Goal: Task Accomplishment & Management: Manage account settings

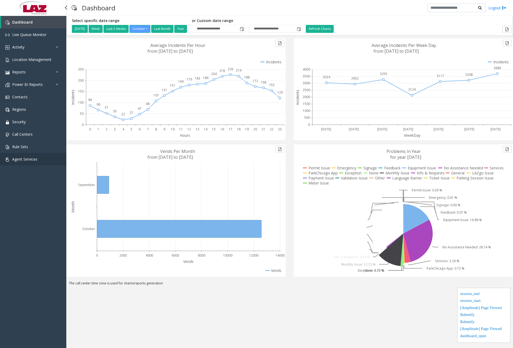
click at [42, 159] on link "Agent Services" at bounding box center [33, 159] width 66 height 12
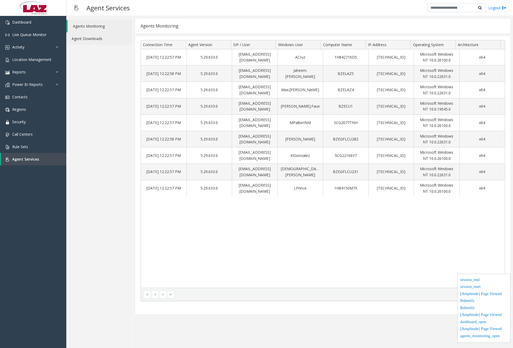
click at [103, 41] on link "Agent Downloads" at bounding box center [99, 38] width 66 height 12
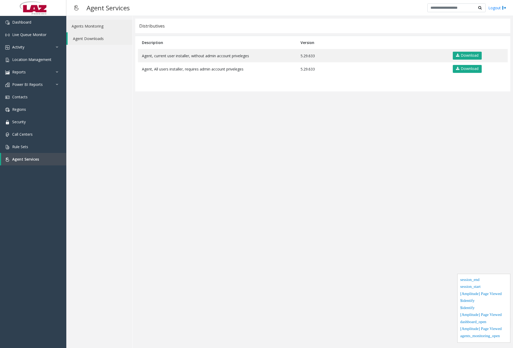
click at [96, 25] on link "Agents Monitoring" at bounding box center [99, 26] width 66 height 12
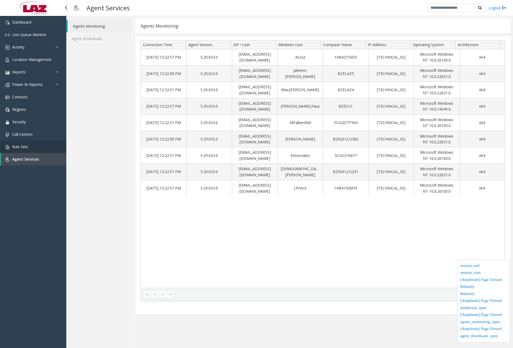
click at [23, 144] on span "Rule Sets" at bounding box center [20, 146] width 16 height 5
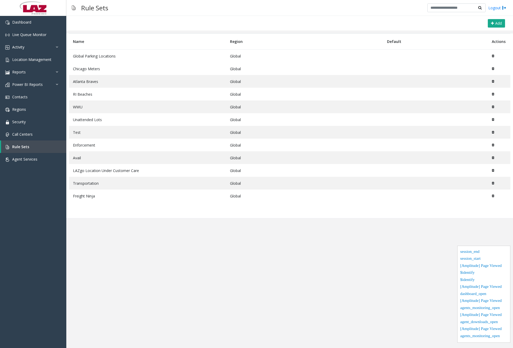
click at [110, 55] on td "Global Parking Locations" at bounding box center [147, 56] width 157 height 13
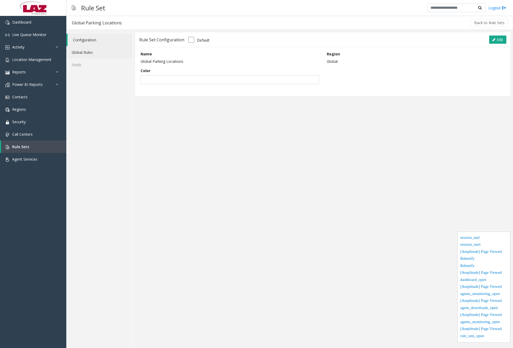
click at [94, 52] on link "Global Rules" at bounding box center [99, 52] width 66 height 12
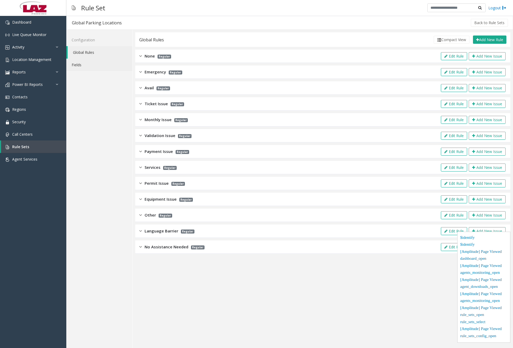
click at [93, 64] on link "Fields" at bounding box center [99, 65] width 66 height 12
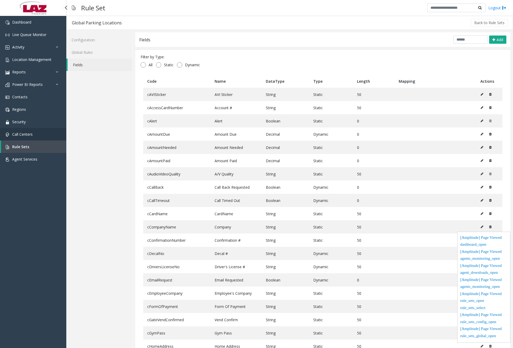
click at [50, 133] on link "Call Centers" at bounding box center [33, 134] width 66 height 12
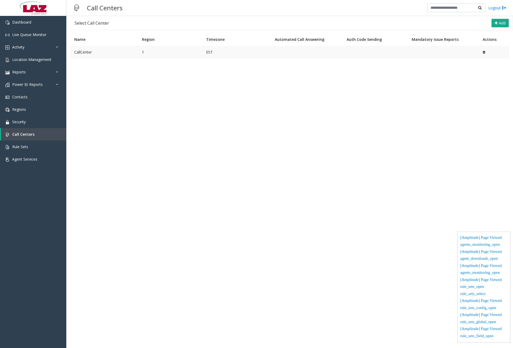
click at [109, 54] on td "CallCenter" at bounding box center [104, 52] width 68 height 13
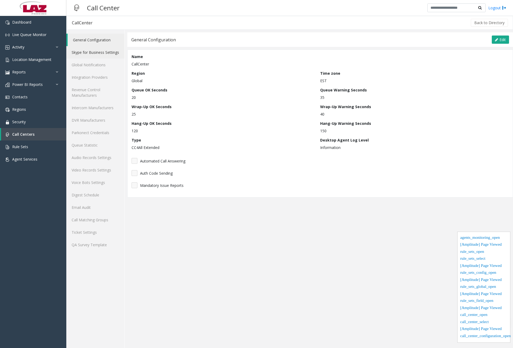
click at [102, 48] on link "Skype for Business Settings" at bounding box center [95, 52] width 58 height 12
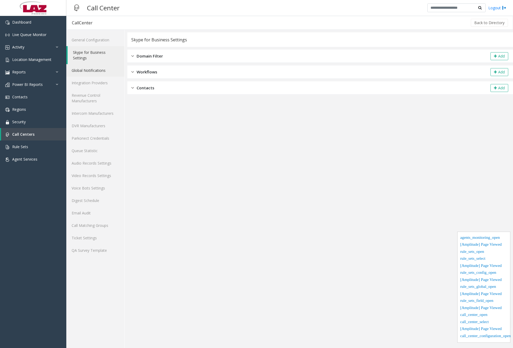
click at [97, 70] on link "Global Notifications" at bounding box center [95, 70] width 58 height 12
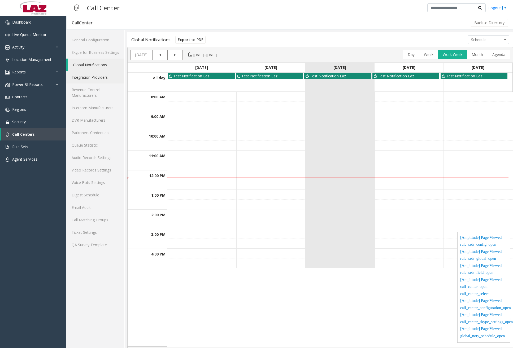
click at [98, 78] on link "Integration Providers" at bounding box center [95, 77] width 58 height 12
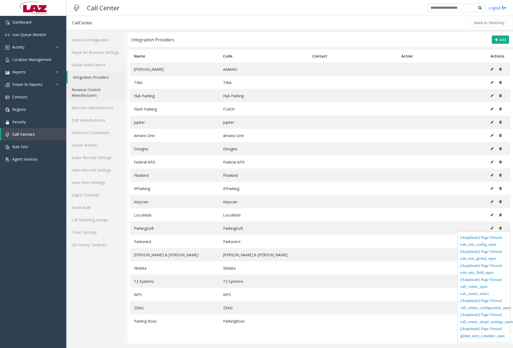
click at [98, 90] on link "Revenue Control Manufacturers" at bounding box center [95, 92] width 58 height 18
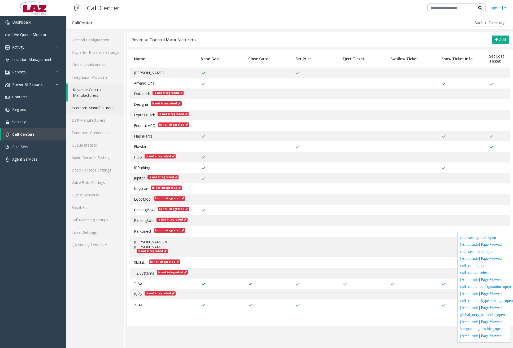
click at [99, 108] on link "Intercom Manufacturers" at bounding box center [95, 108] width 58 height 12
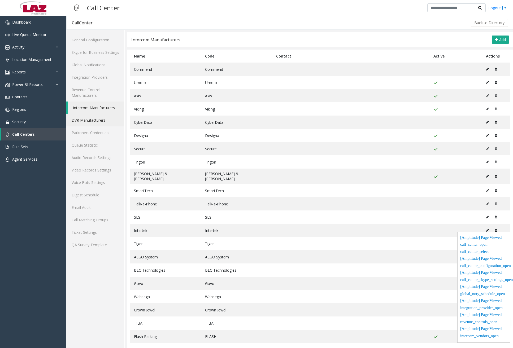
click at [97, 118] on link "DVR Manufacturers" at bounding box center [95, 120] width 58 height 12
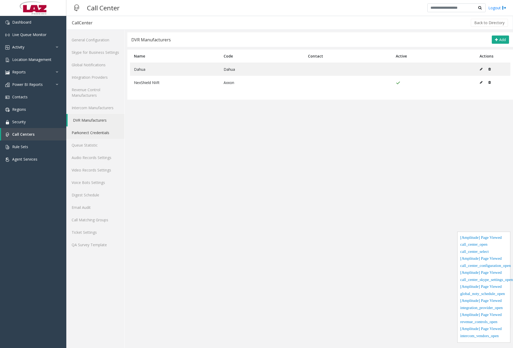
click at [97, 133] on link "Parkonect Credentials" at bounding box center [95, 132] width 58 height 12
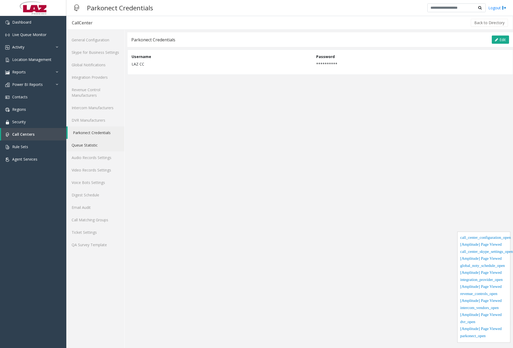
click at [95, 143] on link "Queue Statistic" at bounding box center [95, 145] width 58 height 12
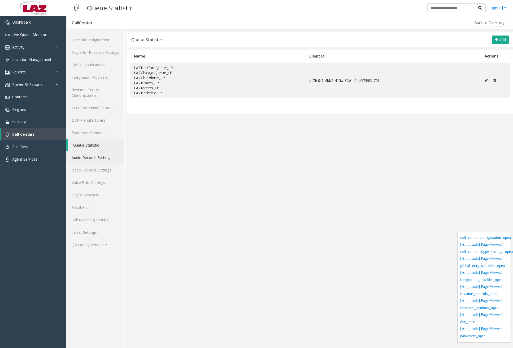
click at [94, 156] on link "Audio Records Settings" at bounding box center [95, 157] width 58 height 12
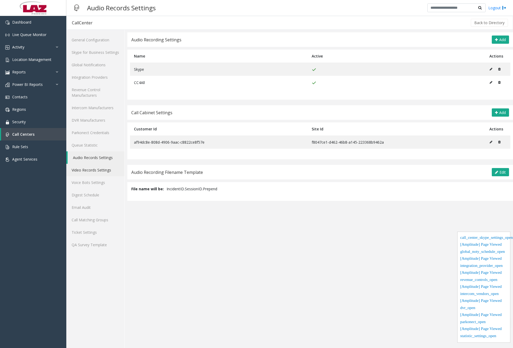
click at [95, 166] on link "Video Records Settings" at bounding box center [95, 170] width 58 height 12
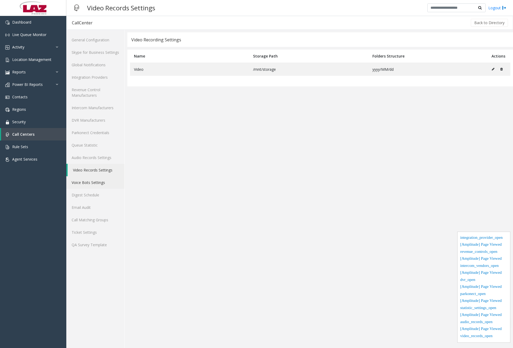
click at [91, 179] on link "Voice Bots Settings" at bounding box center [95, 182] width 58 height 12
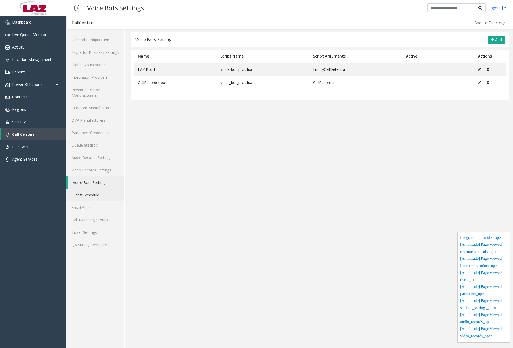
click at [92, 193] on link "Digest Schedule" at bounding box center [95, 195] width 58 height 12
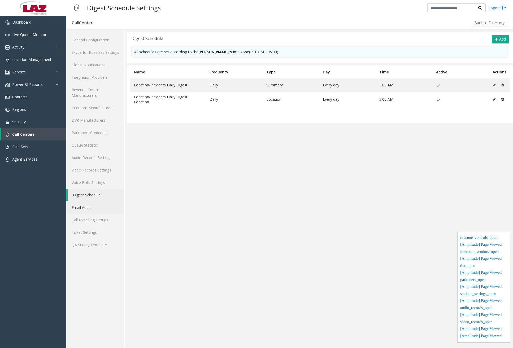
click at [87, 208] on link "Email Audit" at bounding box center [95, 207] width 58 height 12
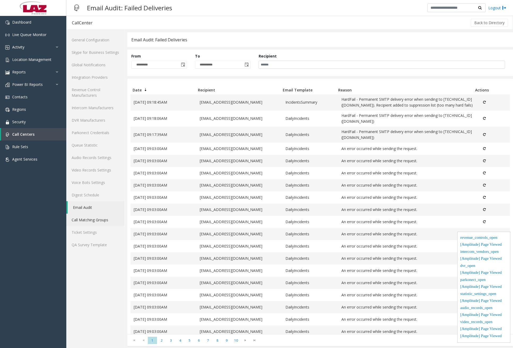
click at [92, 220] on link "Call Matching Groups" at bounding box center [95, 220] width 58 height 12
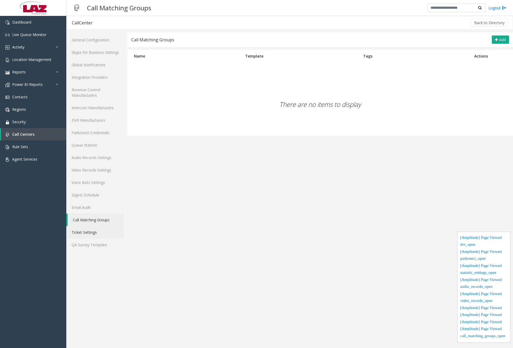
click at [92, 232] on link "Ticket Settings" at bounding box center [95, 232] width 58 height 12
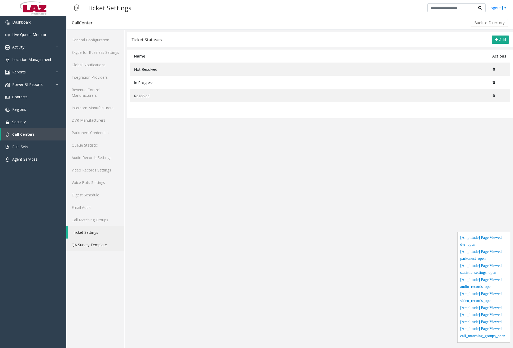
click at [91, 243] on link "QA Survey Template" at bounding box center [95, 245] width 58 height 12
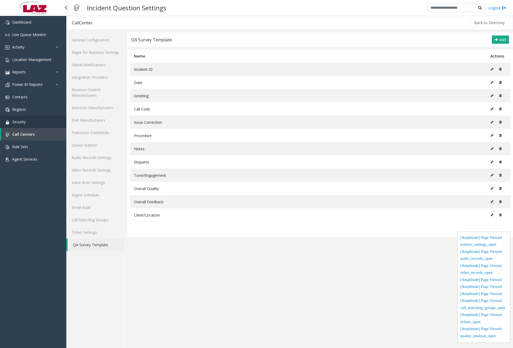
click at [31, 124] on link "Security" at bounding box center [33, 122] width 66 height 12
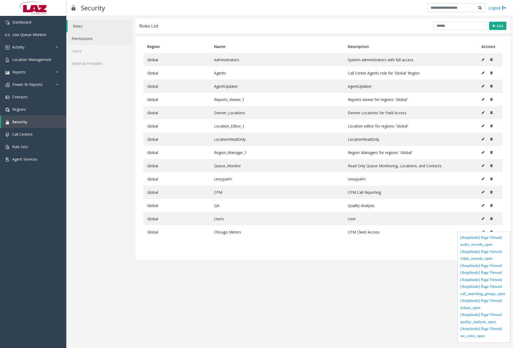
click at [90, 38] on link "Permissions" at bounding box center [99, 38] width 66 height 12
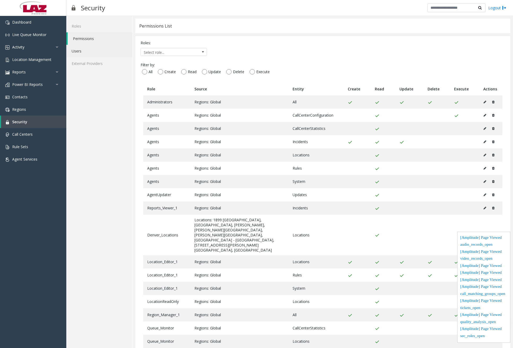
click at [83, 51] on link "Users" at bounding box center [99, 51] width 66 height 12
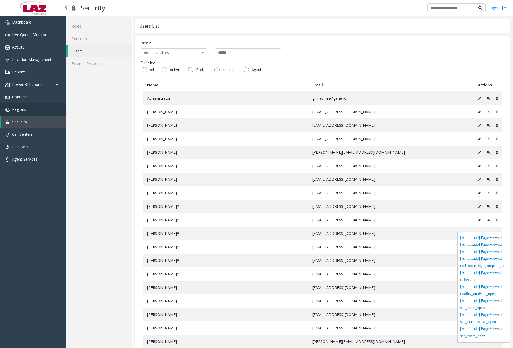
click at [42, 112] on link "Regions" at bounding box center [33, 109] width 66 height 12
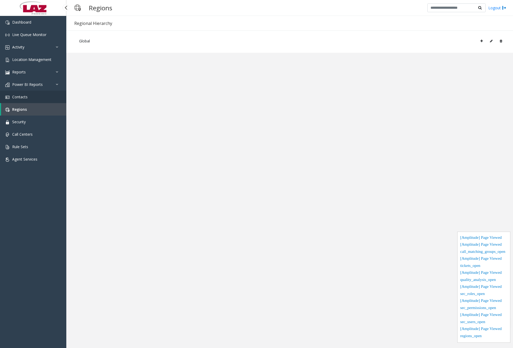
click at [23, 99] on span "Contacts" at bounding box center [19, 96] width 15 height 5
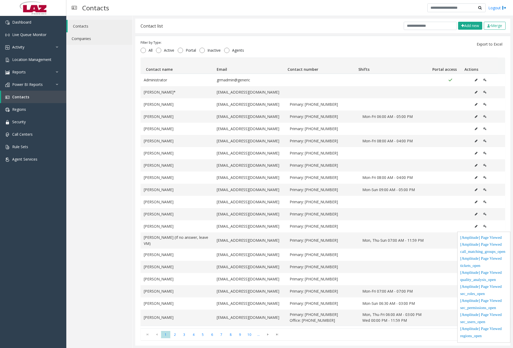
click at [80, 38] on link "Companies" at bounding box center [99, 38] width 66 height 12
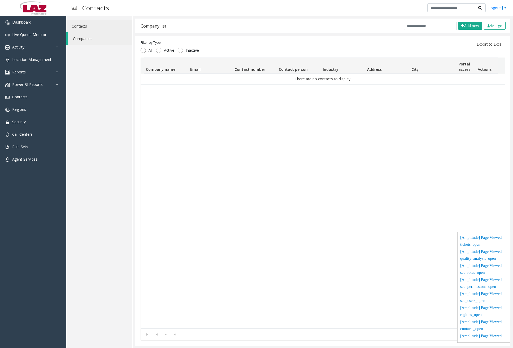
click at [87, 27] on link "Contacts" at bounding box center [99, 26] width 66 height 12
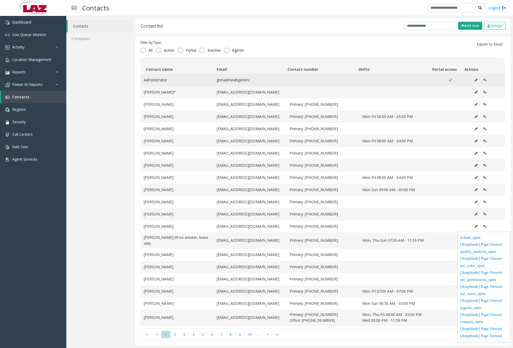
click at [474, 81] on icon "Data table" at bounding box center [475, 79] width 3 height 3
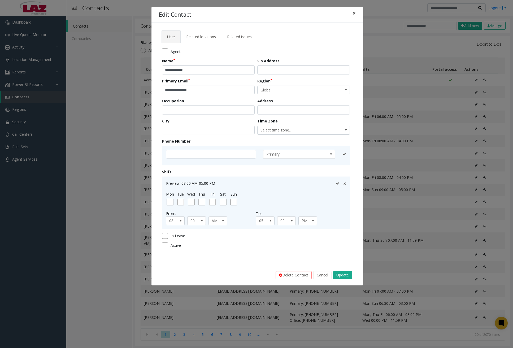
click at [354, 13] on span "×" at bounding box center [353, 13] width 3 height 7
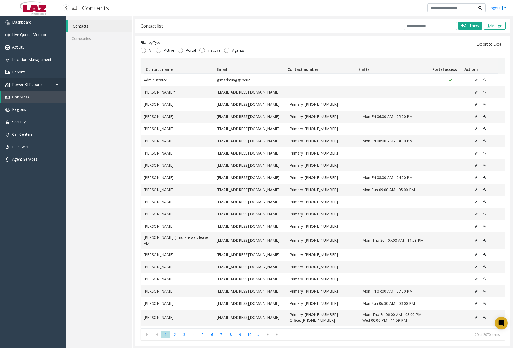
click at [49, 85] on link "Power BI Reports" at bounding box center [33, 84] width 66 height 12
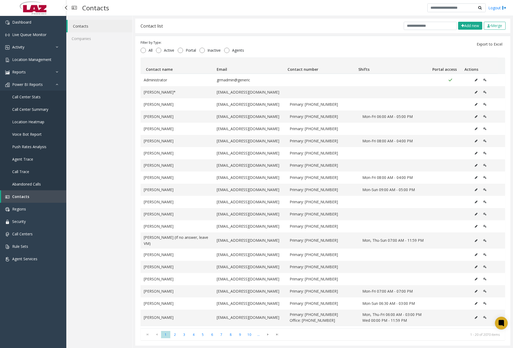
click at [35, 99] on span "Call Center Stats" at bounding box center [26, 96] width 28 height 5
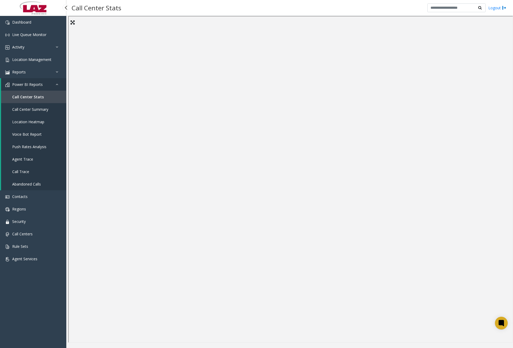
click at [36, 111] on span "Call Center Summary" at bounding box center [30, 109] width 36 height 5
click at [39, 122] on span "Location Heatmap" at bounding box center [28, 121] width 32 height 5
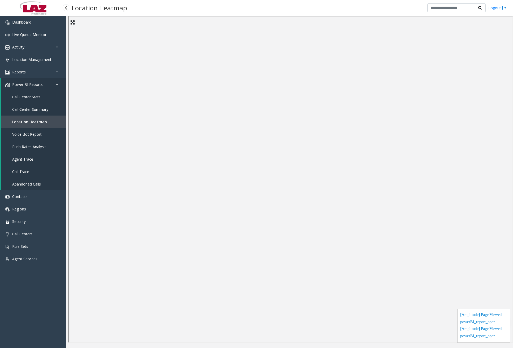
click at [38, 135] on span "Voice Bot Report" at bounding box center [26, 134] width 29 height 5
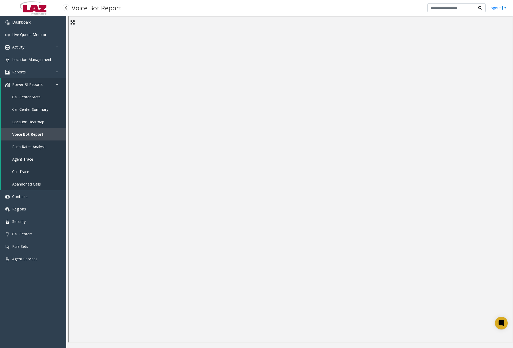
click at [37, 147] on span "Push Rates Analysis" at bounding box center [29, 146] width 34 height 5
click at [19, 165] on link "Agent Trace" at bounding box center [33, 159] width 65 height 12
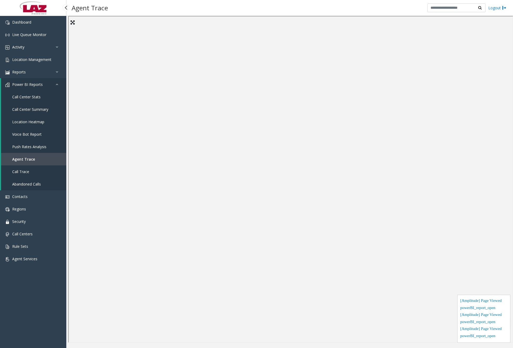
click at [27, 175] on link "Call Trace" at bounding box center [33, 171] width 65 height 12
click at [33, 187] on link "Abandoned Calls" at bounding box center [33, 184] width 65 height 12
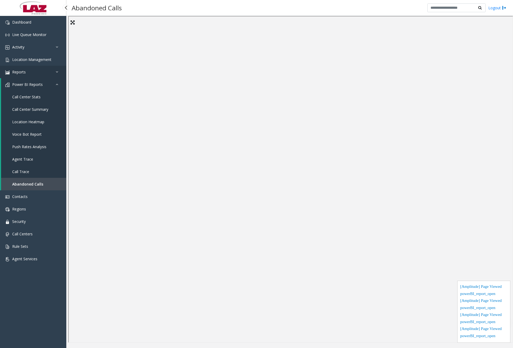
click at [48, 71] on link "Reports" at bounding box center [33, 72] width 66 height 12
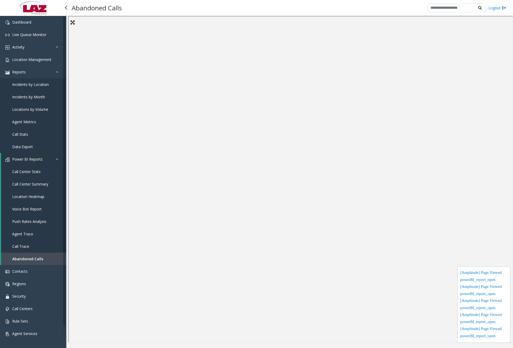
click at [38, 83] on span "Incidents by Location" at bounding box center [30, 84] width 37 height 5
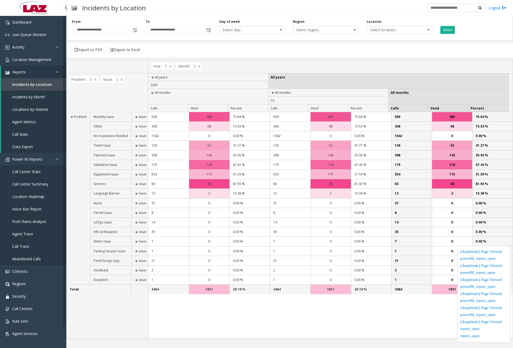
click at [34, 99] on span "Incidents by Month" at bounding box center [28, 96] width 33 height 5
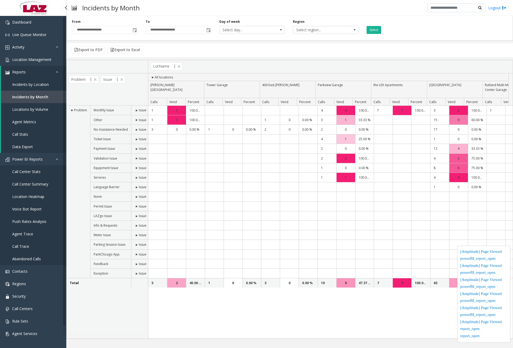
click at [33, 111] on span "Locations by Volume" at bounding box center [30, 109] width 36 height 5
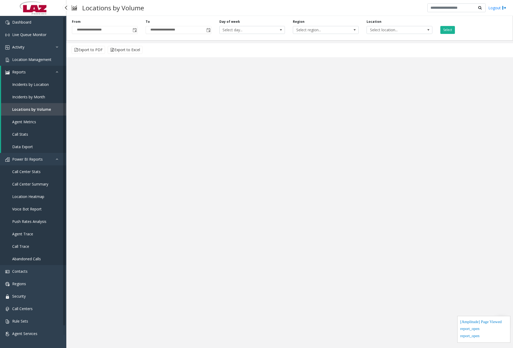
click at [36, 119] on link "Agent Metrics" at bounding box center [33, 122] width 65 height 12
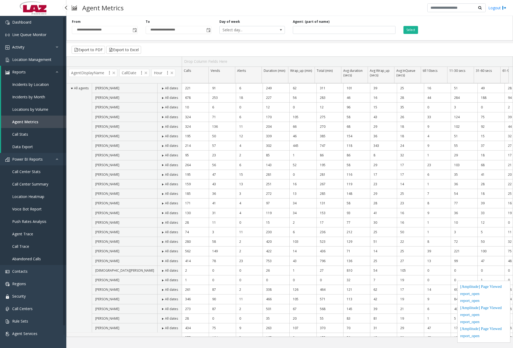
click at [24, 132] on span "Call Stats" at bounding box center [20, 134] width 16 height 5
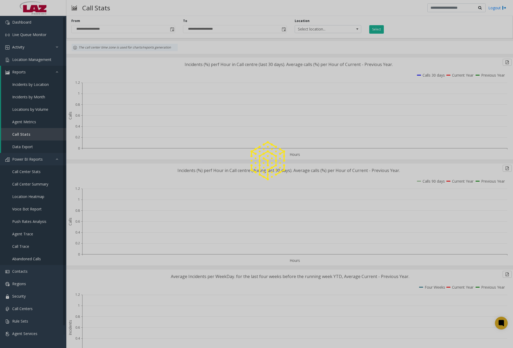
click at [28, 148] on div at bounding box center [256, 174] width 513 height 348
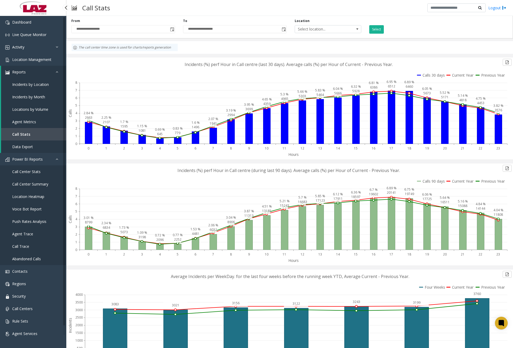
click at [36, 147] on link "Data Export" at bounding box center [33, 146] width 65 height 12
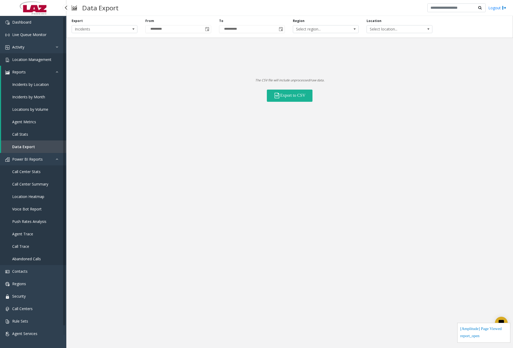
click at [33, 63] on link "Location Management" at bounding box center [33, 59] width 66 height 12
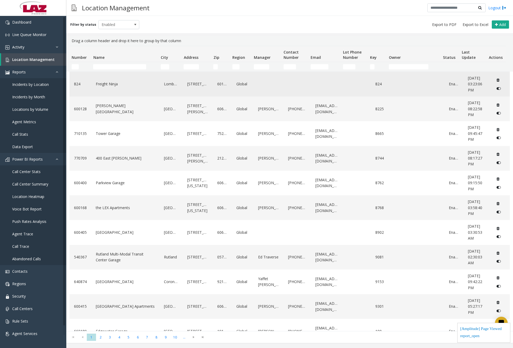
click at [127, 86] on link "Freight Ninja" at bounding box center [125, 84] width 62 height 8
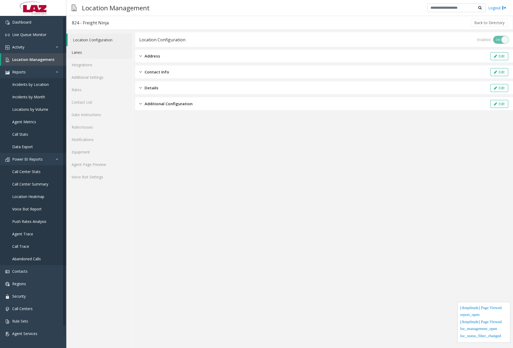
click at [92, 51] on link "Lanes" at bounding box center [99, 52] width 66 height 12
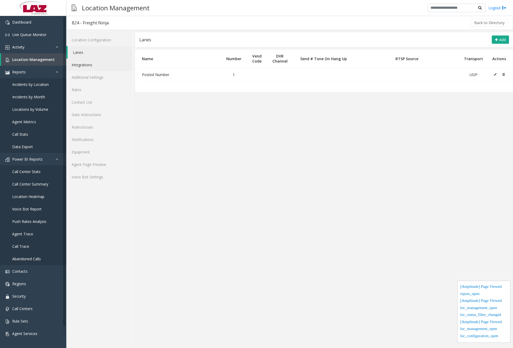
click at [93, 62] on link "Integrations" at bounding box center [99, 65] width 66 height 12
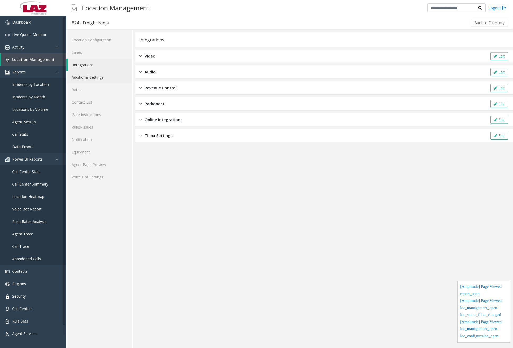
click at [97, 76] on link "Additional Settings" at bounding box center [99, 77] width 66 height 12
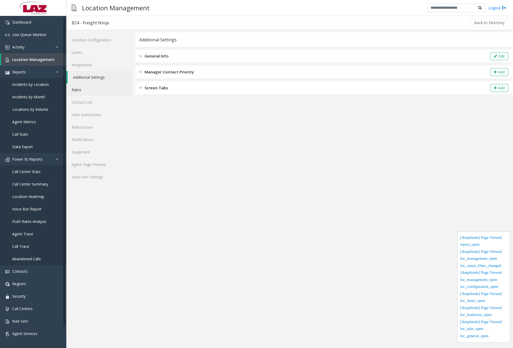
click at [94, 95] on link "Rates" at bounding box center [99, 89] width 66 height 12
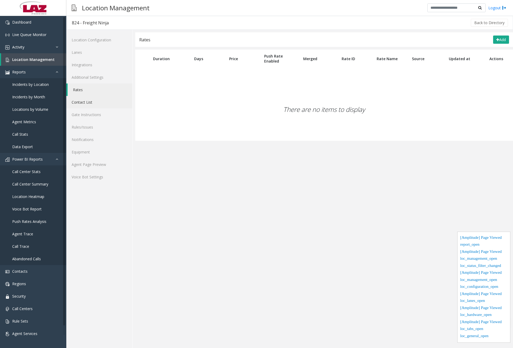
click at [96, 102] on link "Contact List" at bounding box center [99, 102] width 66 height 12
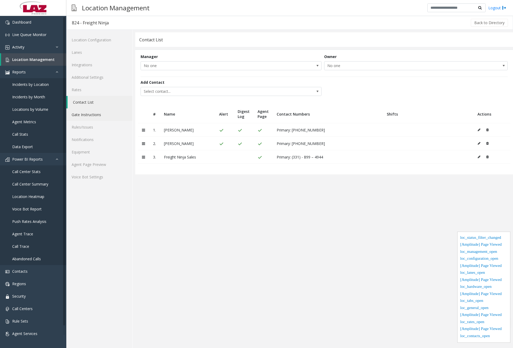
click at [99, 113] on link "Gate Instructions" at bounding box center [99, 114] width 66 height 12
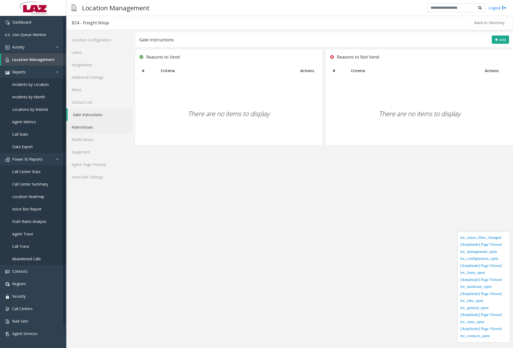
click at [87, 128] on link "Rules/Issues" at bounding box center [99, 127] width 66 height 12
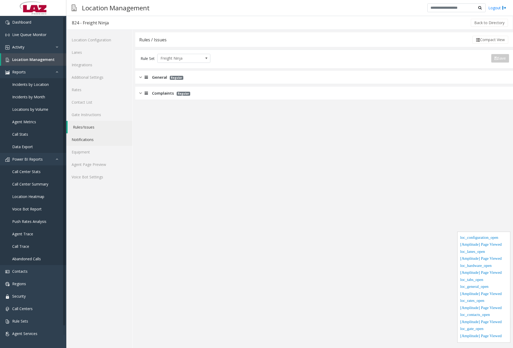
click at [89, 140] on link "Notifications" at bounding box center [99, 139] width 66 height 12
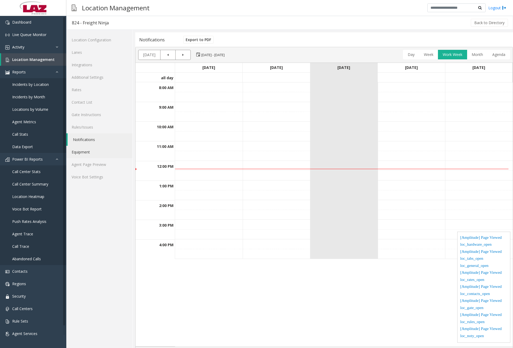
click at [89, 150] on link "Equipment" at bounding box center [99, 152] width 66 height 12
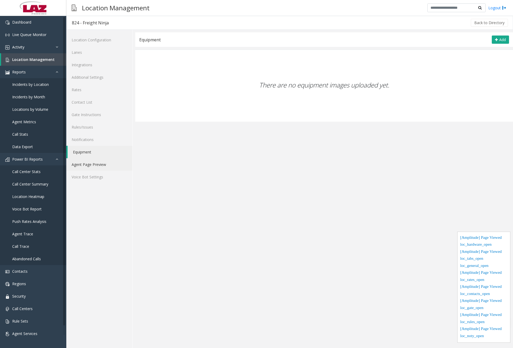
click at [95, 169] on link "Agent Page Preview" at bounding box center [99, 164] width 66 height 12
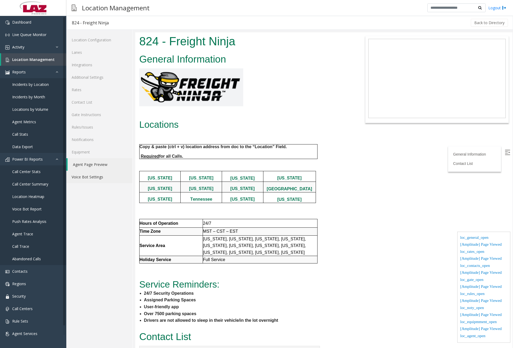
click at [94, 178] on link "Voice Bot Settings" at bounding box center [99, 177] width 66 height 12
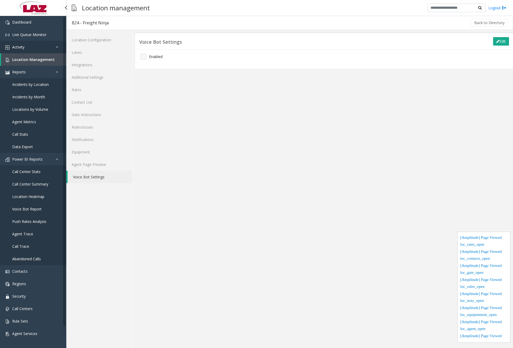
click at [43, 47] on link "Activity" at bounding box center [33, 47] width 66 height 12
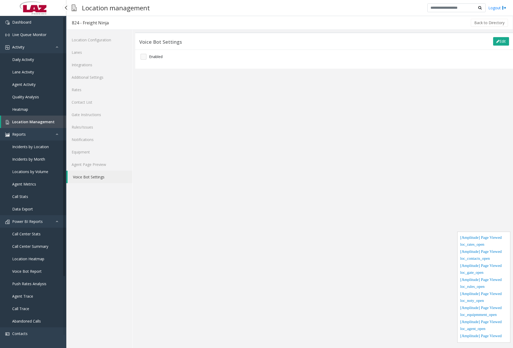
click at [33, 64] on link "Daily Activity" at bounding box center [33, 59] width 66 height 12
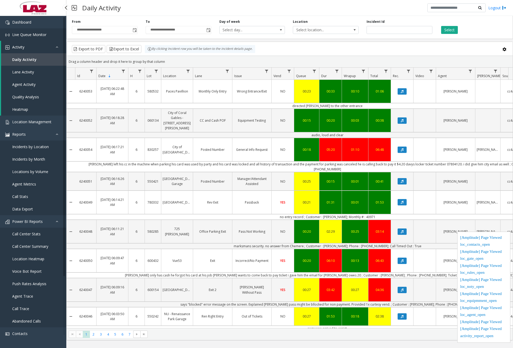
click at [17, 35] on span "Live Queue Monitor" at bounding box center [29, 34] width 34 height 5
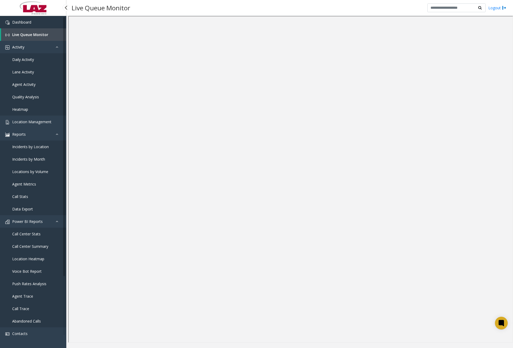
click at [52, 27] on link "Dashboard" at bounding box center [33, 22] width 66 height 12
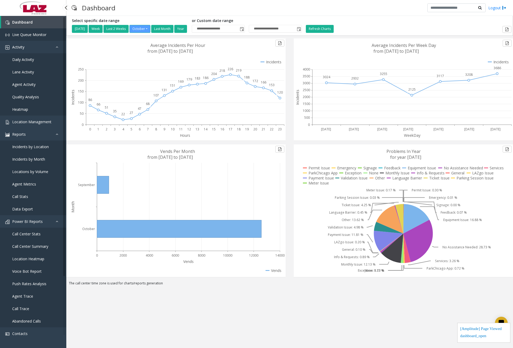
click at [37, 32] on span "Live Queue Monitor" at bounding box center [29, 34] width 34 height 5
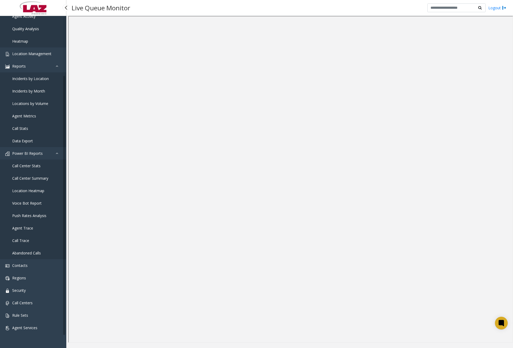
scroll to position [70, 0]
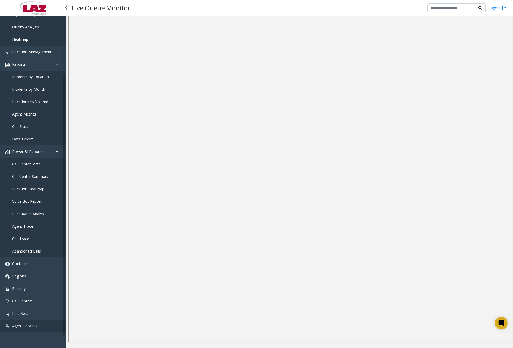
click at [41, 324] on link "Agent Services" at bounding box center [33, 326] width 66 height 12
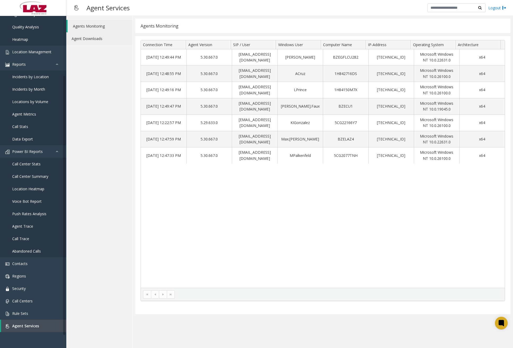
click at [113, 39] on link "Agent Downloads" at bounding box center [99, 38] width 66 height 12
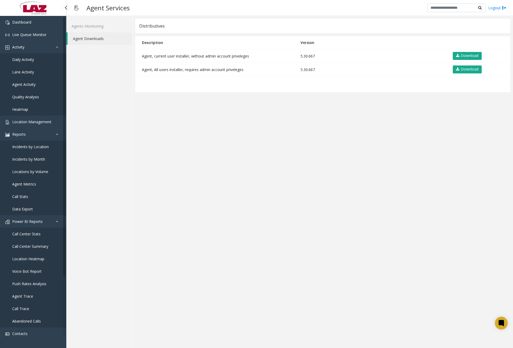
click at [38, 59] on link "Daily Activity" at bounding box center [33, 59] width 66 height 12
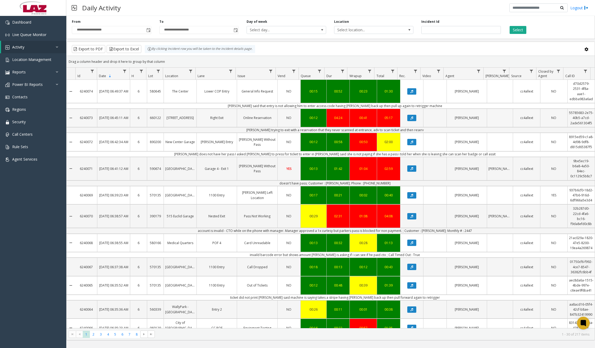
click at [70, 113] on link "Collapse Details" at bounding box center [71, 118] width 9 height 22
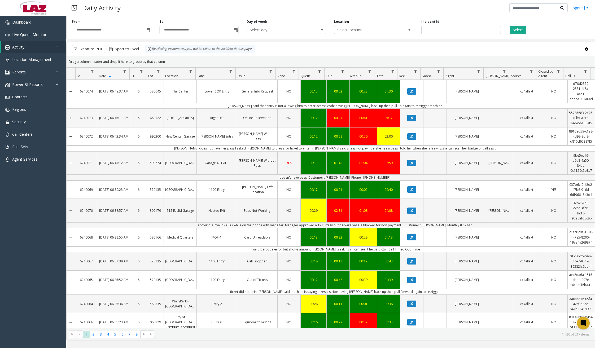
click at [71, 113] on link "Expand Details" at bounding box center [71, 118] width 9 height 22
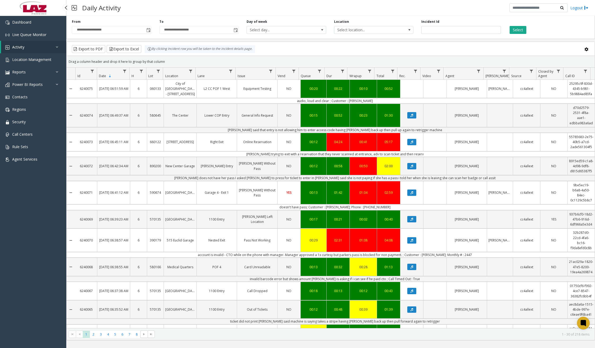
click at [46, 47] on link "Activity" at bounding box center [33, 47] width 65 height 12
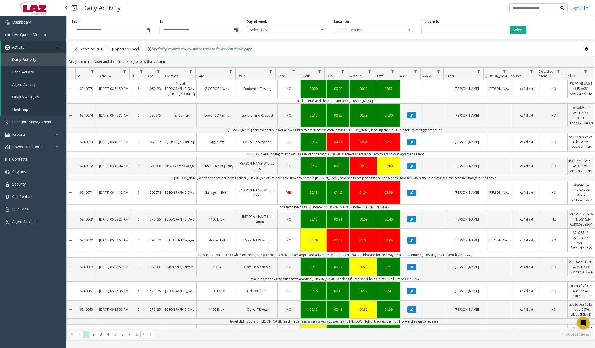
click at [37, 73] on link "Lane Activity" at bounding box center [33, 72] width 65 height 12
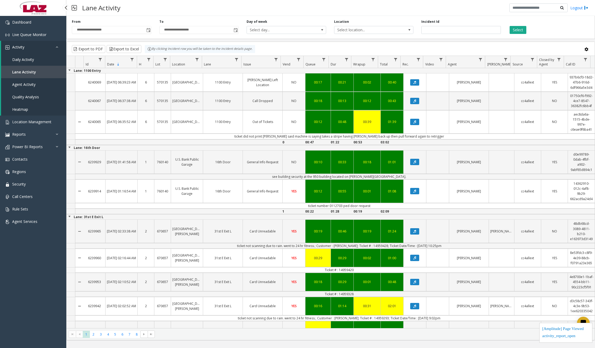
click at [41, 60] on link "Daily Activity" at bounding box center [33, 59] width 65 height 12
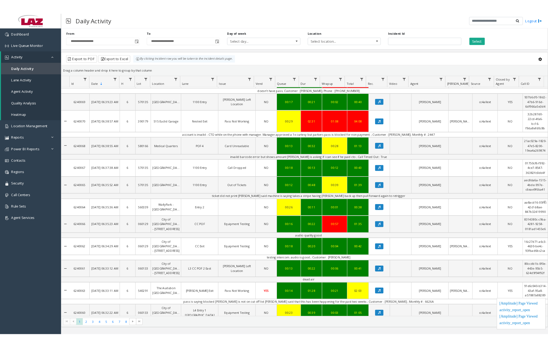
scroll to position [106, 0]
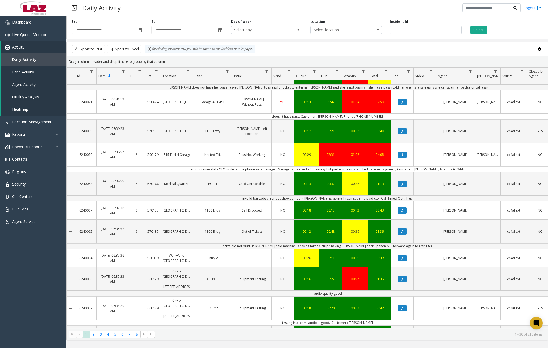
click at [71, 96] on link "Collapse Details" at bounding box center [71, 101] width 8 height 27
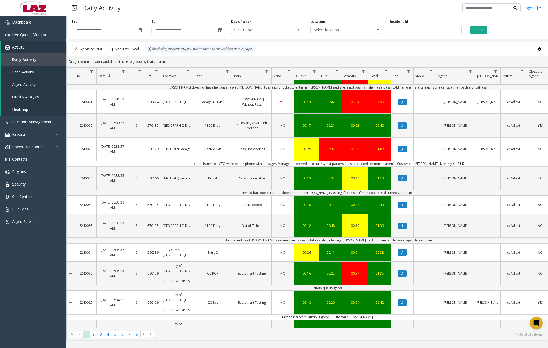
click at [71, 96] on link "Expand Details" at bounding box center [71, 101] width 8 height 27
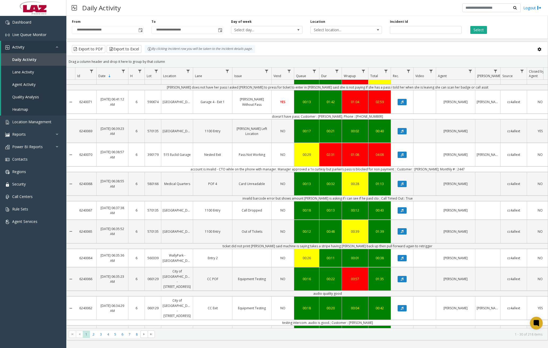
click at [71, 97] on link "Collapse Details" at bounding box center [71, 101] width 8 height 27
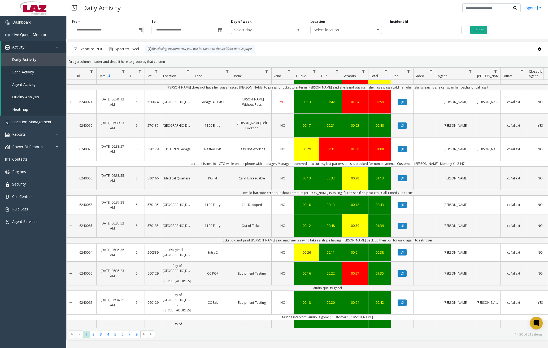
click at [71, 97] on link "Expand Details" at bounding box center [71, 101] width 8 height 27
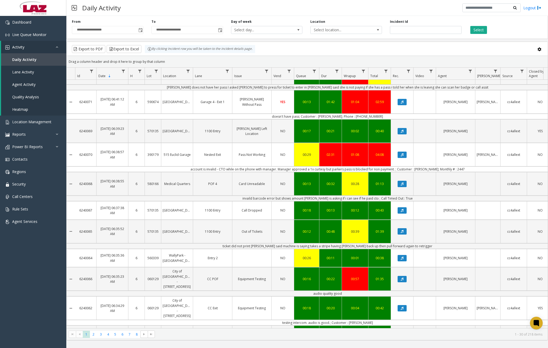
click at [71, 144] on link "Collapse Details" at bounding box center [71, 154] width 8 height 27
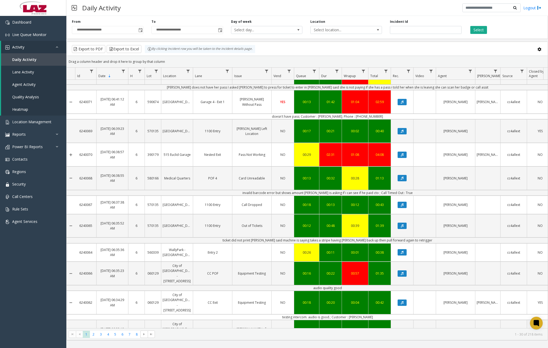
click at [71, 144] on link "Expand Details" at bounding box center [71, 154] width 8 height 27
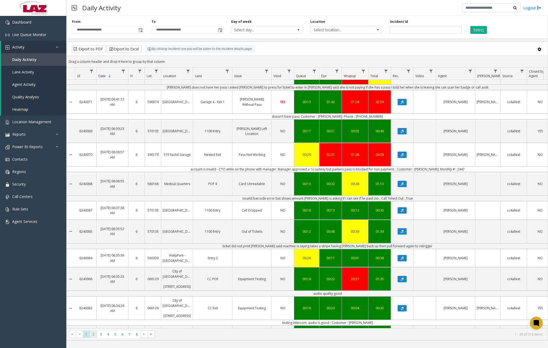
click at [96, 333] on span "2" at bounding box center [93, 334] width 7 height 7
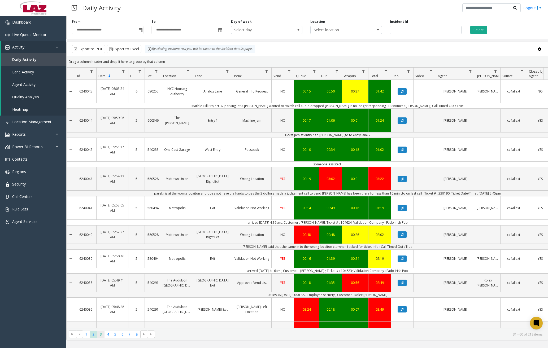
click at [103, 333] on span "3" at bounding box center [100, 334] width 7 height 7
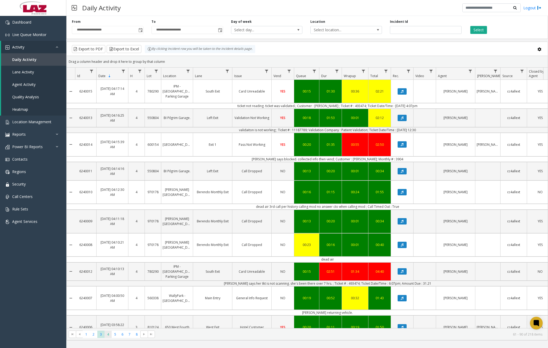
click at [108, 334] on span "4" at bounding box center [107, 334] width 7 height 7
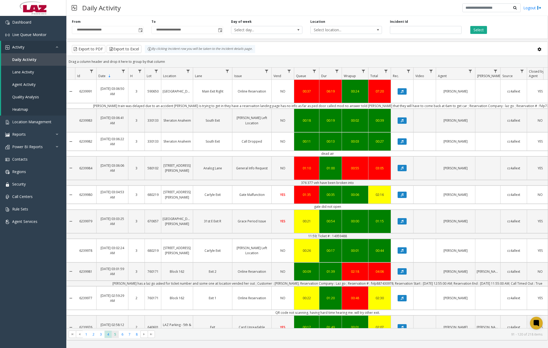
click at [117, 333] on span "5" at bounding box center [115, 334] width 7 height 7
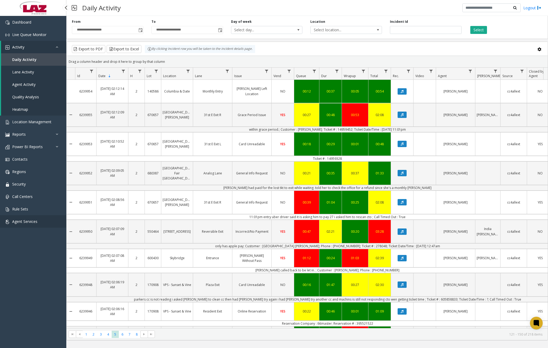
click at [30, 222] on span "Agent Services" at bounding box center [24, 221] width 25 height 5
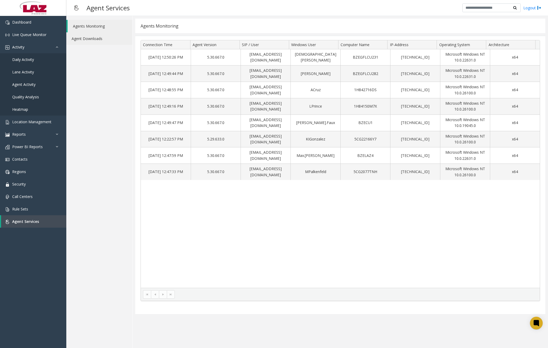
click at [94, 44] on link "Agent Downloads" at bounding box center [99, 38] width 66 height 12
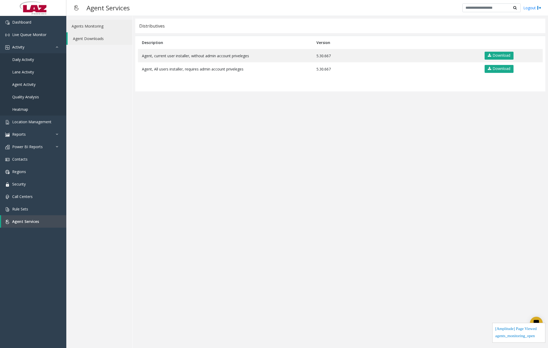
click at [113, 25] on link "Agents Monitoring" at bounding box center [99, 26] width 66 height 12
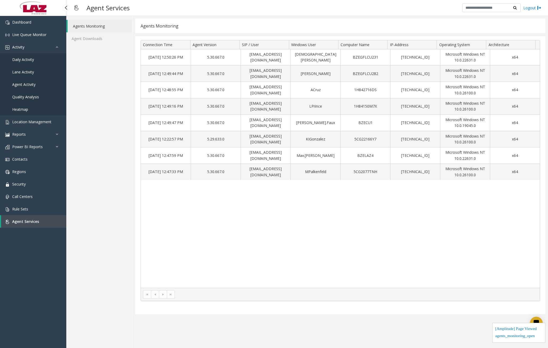
click at [39, 60] on link "Daily Activity" at bounding box center [33, 59] width 66 height 12
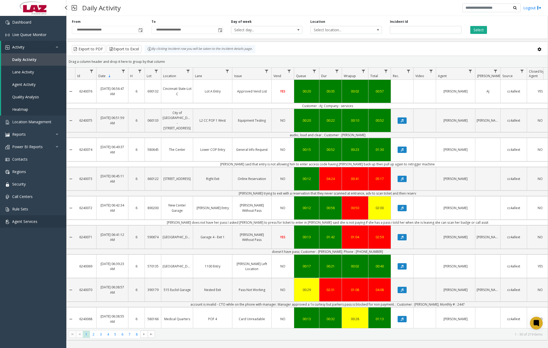
click at [35, 221] on span "Agent Services" at bounding box center [24, 221] width 25 height 5
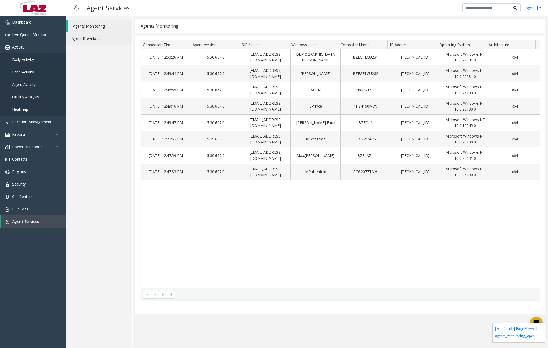
click at [104, 41] on link "Agent Downloads" at bounding box center [99, 38] width 66 height 12
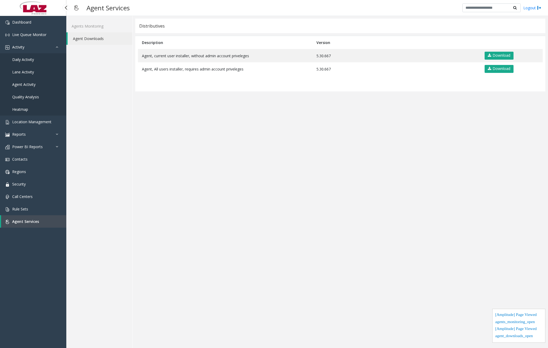
click at [43, 60] on link "Daily Activity" at bounding box center [33, 59] width 66 height 12
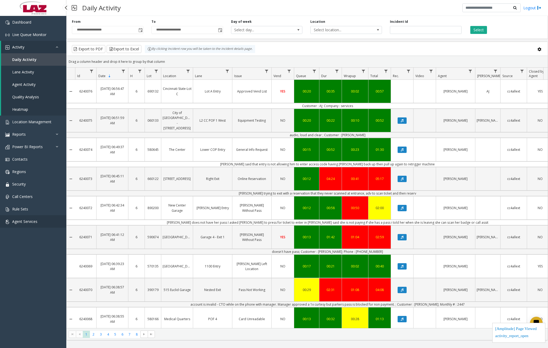
click at [47, 224] on link "Agent Services" at bounding box center [33, 221] width 66 height 12
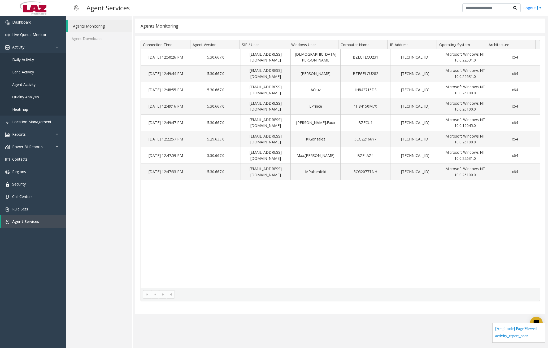
click at [104, 26] on link "Agents Monitoring" at bounding box center [100, 26] width 65 height 12
click at [19, 61] on span "Daily Activity" at bounding box center [23, 59] width 22 height 5
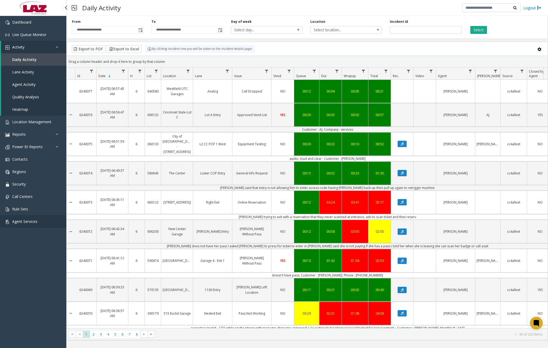
click at [39, 223] on link "Agent Services" at bounding box center [33, 221] width 66 height 12
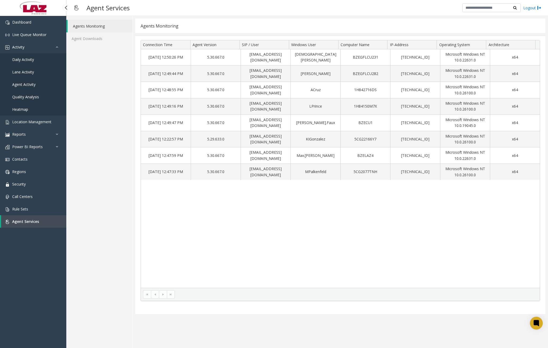
click at [35, 58] on link "Daily Activity" at bounding box center [33, 59] width 66 height 12
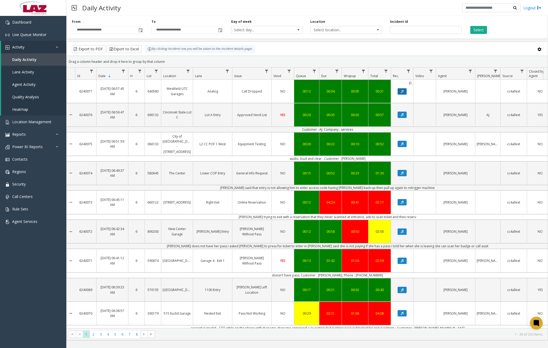
click at [403, 92] on button "Data table" at bounding box center [401, 91] width 9 height 6
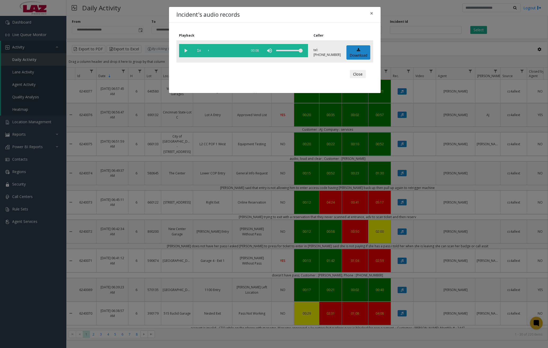
click at [183, 51] on vg-play-pause at bounding box center [185, 50] width 13 height 13
click at [222, 50] on div "scrub bar" at bounding box center [226, 50] width 36 height 13
click at [359, 75] on button "Close" at bounding box center [358, 74] width 16 height 8
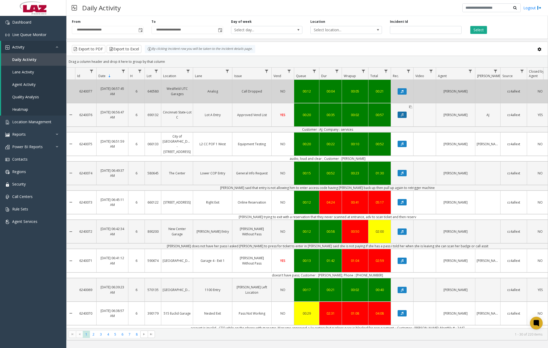
click at [403, 113] on icon "Data table" at bounding box center [401, 114] width 3 height 3
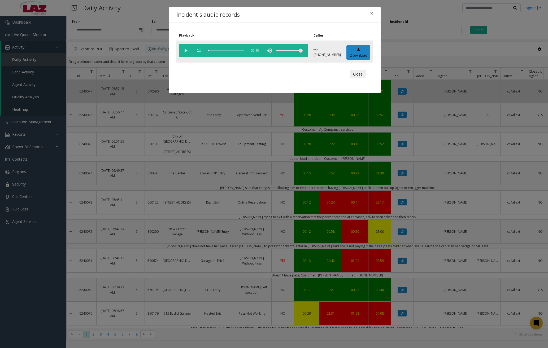
click at [184, 50] on vg-play-pause at bounding box center [185, 50] width 13 height 13
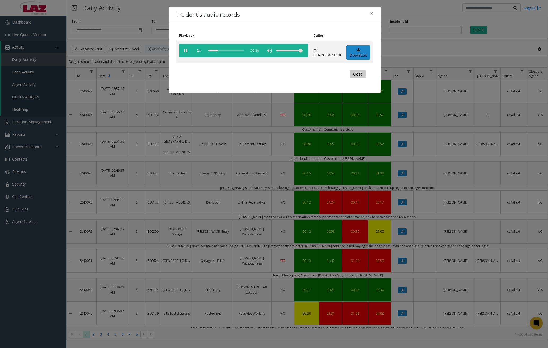
click at [360, 71] on button "Close" at bounding box center [358, 74] width 16 height 8
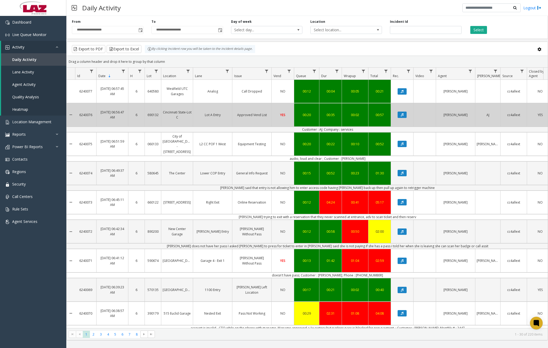
click at [404, 91] on bs-modal-backdrop at bounding box center [274, 174] width 548 height 348
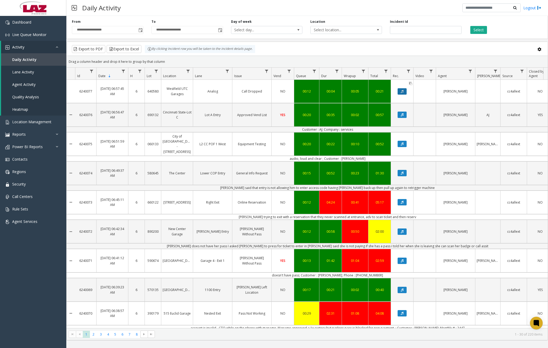
click at [402, 90] on icon "Data table" at bounding box center [401, 91] width 3 height 3
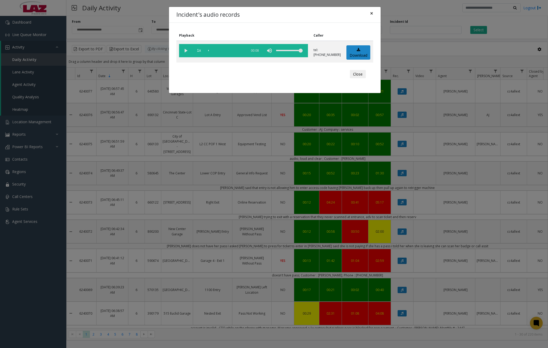
click at [370, 12] on span "×" at bounding box center [371, 13] width 3 height 7
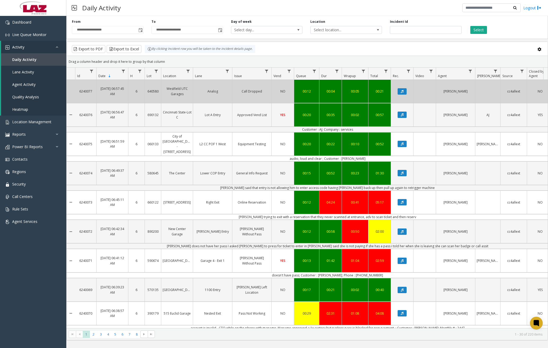
click at [403, 93] on bs-modal-backdrop at bounding box center [274, 174] width 548 height 348
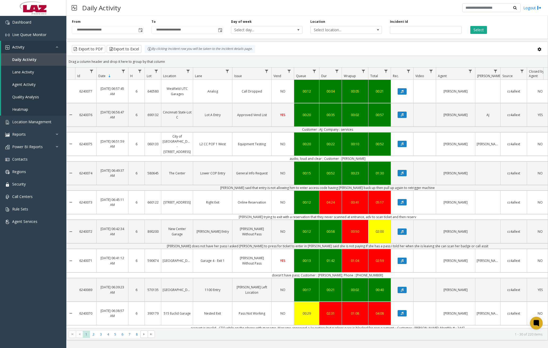
click at [402, 92] on bs-modal-backdrop at bounding box center [274, 174] width 548 height 348
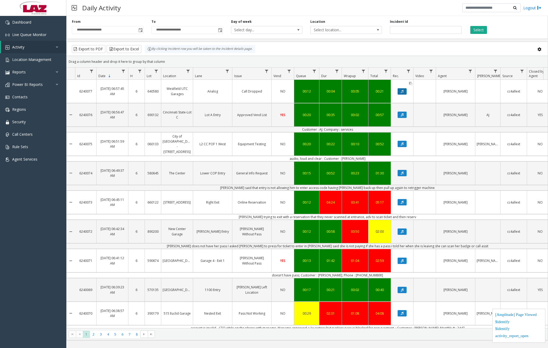
click at [402, 91] on icon "Data table" at bounding box center [401, 91] width 3 height 3
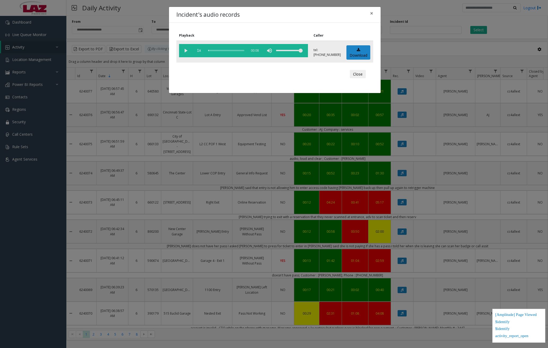
click at [184, 50] on vg-play-pause at bounding box center [185, 50] width 13 height 13
click at [216, 50] on div "scrub bar" at bounding box center [226, 50] width 36 height 13
click at [225, 49] on div "scrub bar" at bounding box center [226, 50] width 36 height 13
click at [189, 49] on vg-play-pause at bounding box center [185, 50] width 13 height 13
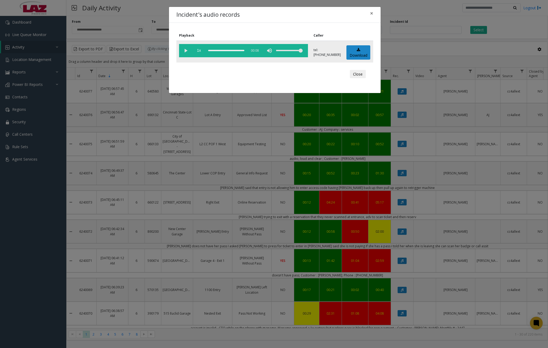
click at [219, 49] on div "scrub bar" at bounding box center [226, 50] width 36 height 13
click at [187, 49] on vg-play-pause at bounding box center [185, 50] width 13 height 13
click at [359, 73] on button "Close" at bounding box center [358, 74] width 16 height 8
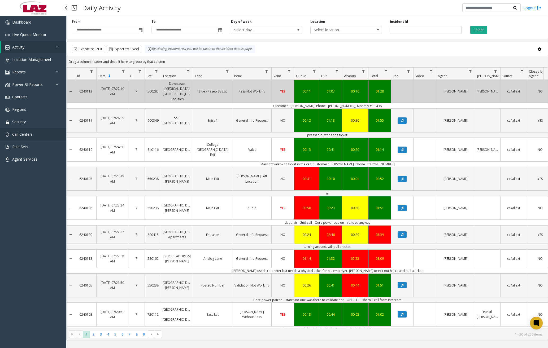
click at [25, 137] on link "Call Centers" at bounding box center [33, 134] width 66 height 12
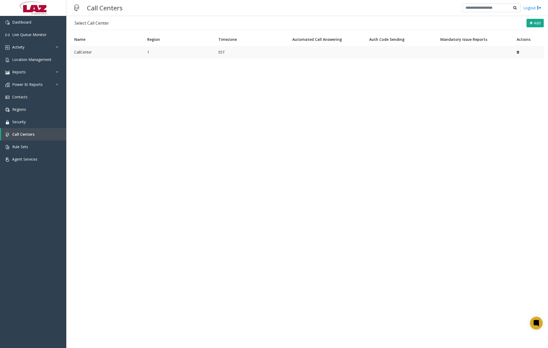
click at [102, 53] on td "CallCenter" at bounding box center [106, 52] width 73 height 13
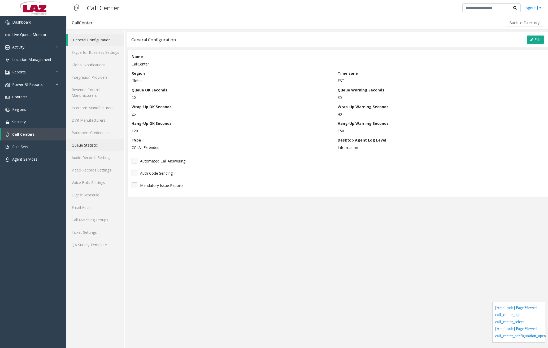
click at [93, 148] on link "Queue Statistic" at bounding box center [95, 145] width 58 height 12
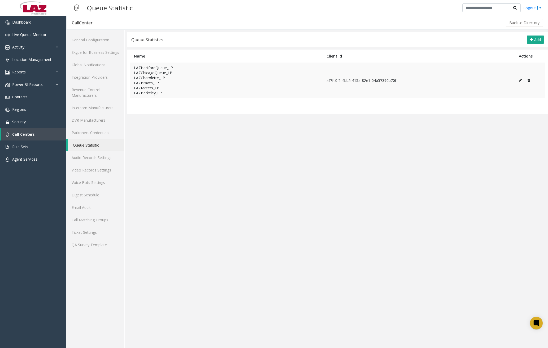
drag, startPoint x: 166, startPoint y: 94, endPoint x: 133, endPoint y: 67, distance: 42.5
click at [133, 67] on td "LAZHartfordQueue_LP LAZChicagoQueue_LP LAZCharolette_LP LAZBraves_LP LAZMeters_…" at bounding box center [226, 81] width 192 height 36
copy td "LAZHartfordQueue_LP LAZChicagoQueue_LP LAZCharolette_LP LAZBraves_LP LAZMeters_…"
drag, startPoint x: 326, startPoint y: 56, endPoint x: 405, endPoint y: 87, distance: 85.1
click at [405, 87] on table "Name Client Id Actions LAZHartfordQueue_LP LAZChicagoQueue_LP LAZCharolette_LP …" at bounding box center [337, 82] width 420 height 64
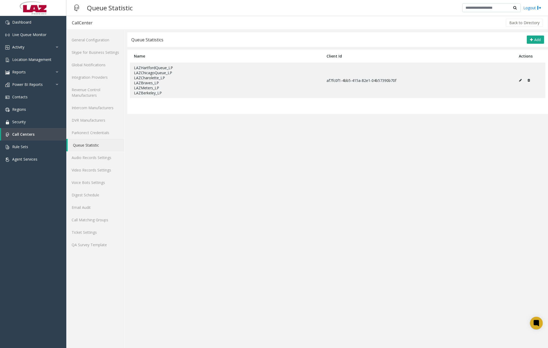
click at [379, 149] on app-cc-statistic-settings "Queue Statistics Add Name Client Id Actions LAZHartfordQueue_LP LAZChicagoQueue…" at bounding box center [337, 190] width 420 height 316
drag, startPoint x: 401, startPoint y: 79, endPoint x: 324, endPoint y: 83, distance: 77.5
click at [324, 83] on td "af7fc0f1-4bb5-415a-82e1-04b57390b70f" at bounding box center [418, 81] width 192 height 36
copy td "af7fc0f1-4bb5-415a-82e1-04b57390b70f"
click at [530, 79] on icon at bounding box center [528, 80] width 2 height 3
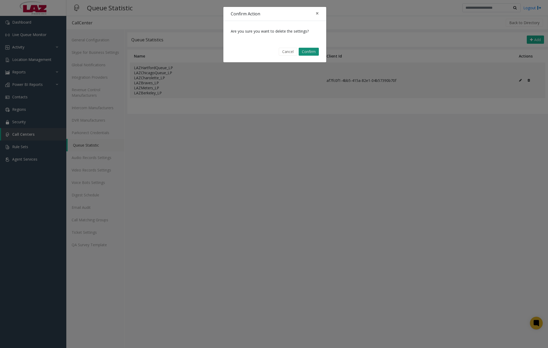
click at [309, 52] on button "Confirm" at bounding box center [308, 52] width 20 height 8
